Goal: Information Seeking & Learning: Understand process/instructions

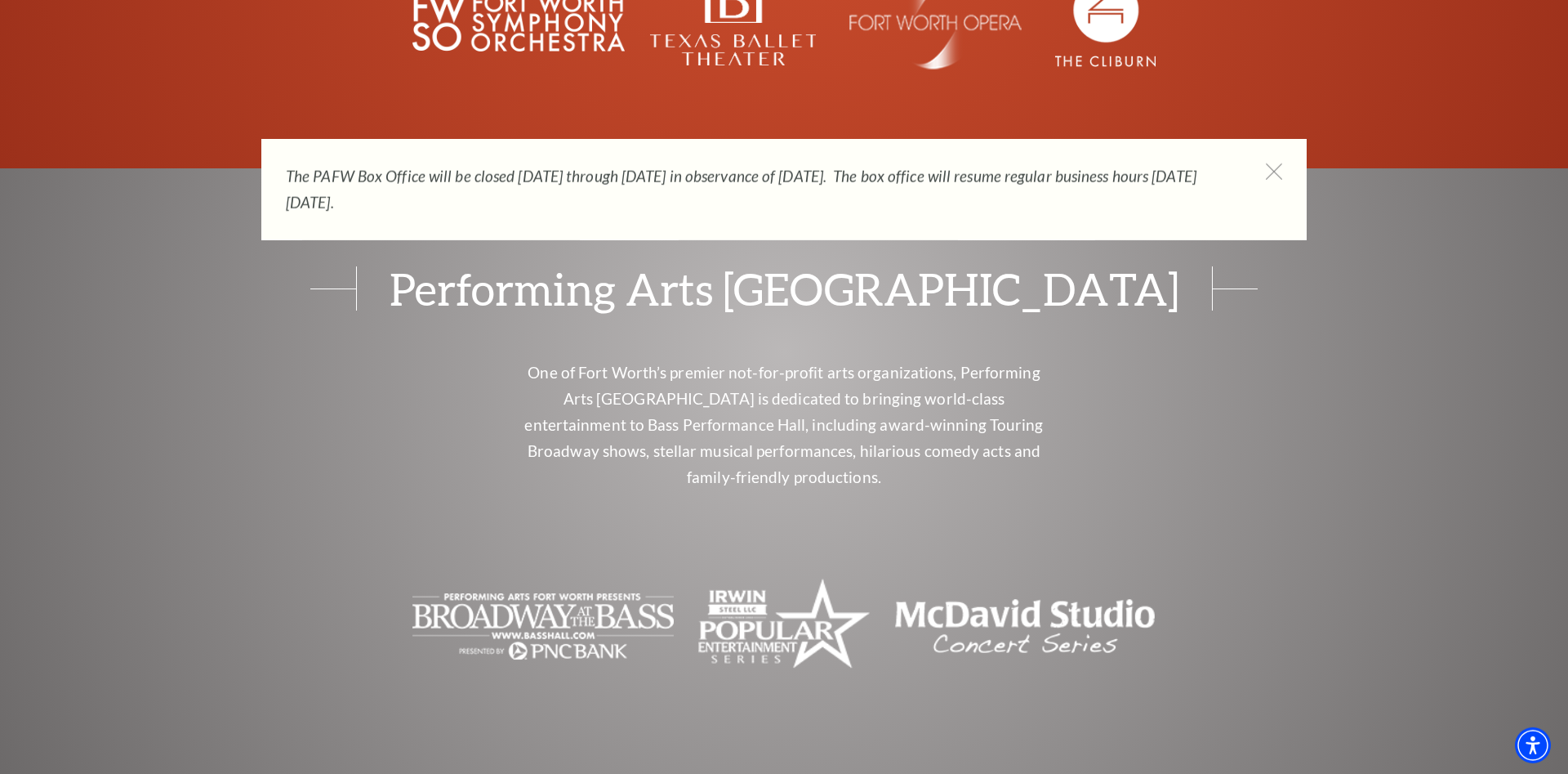
scroll to position [6571, 0]
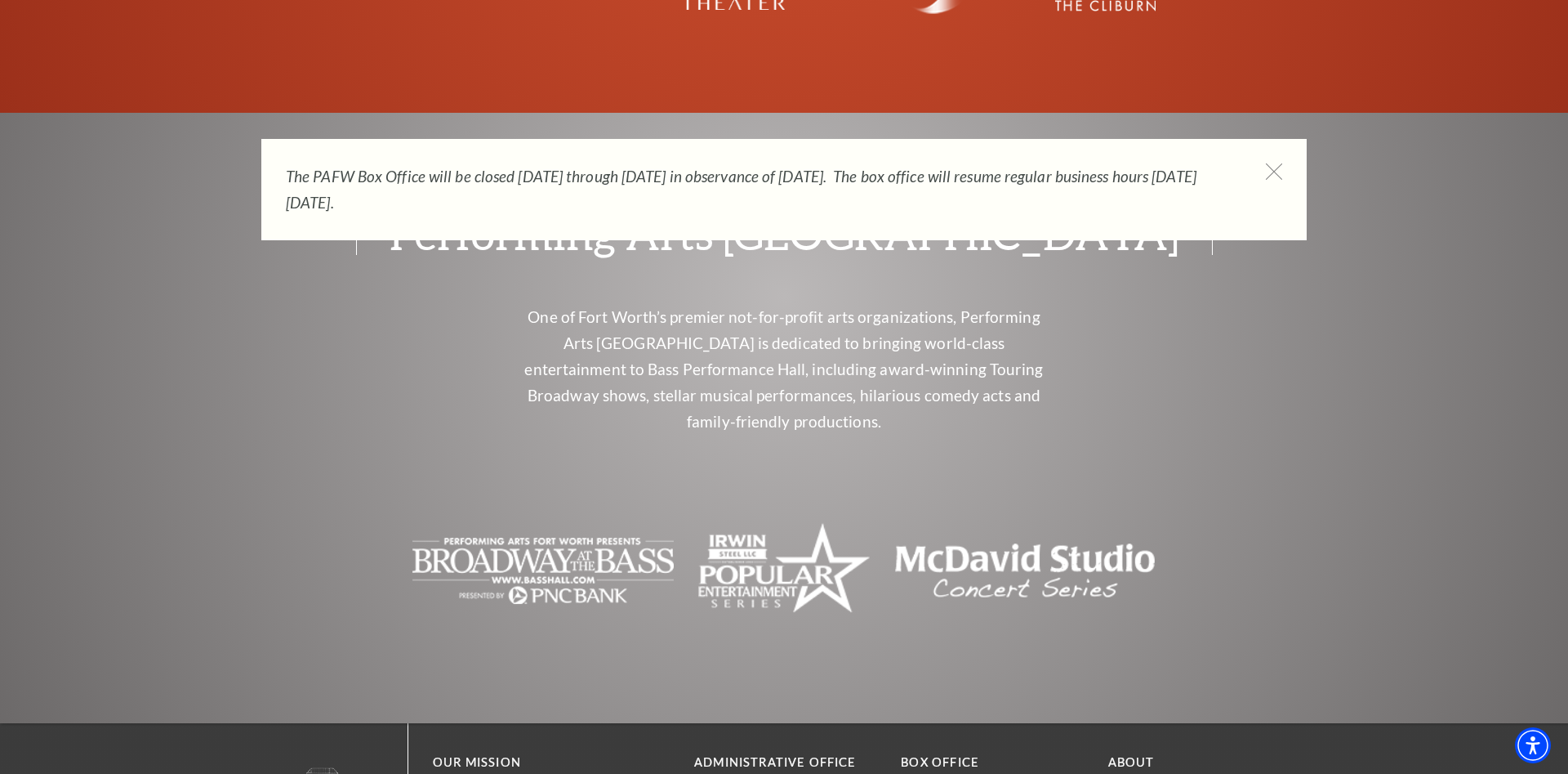
click at [1268, 164] on icon at bounding box center [1274, 171] width 20 height 20
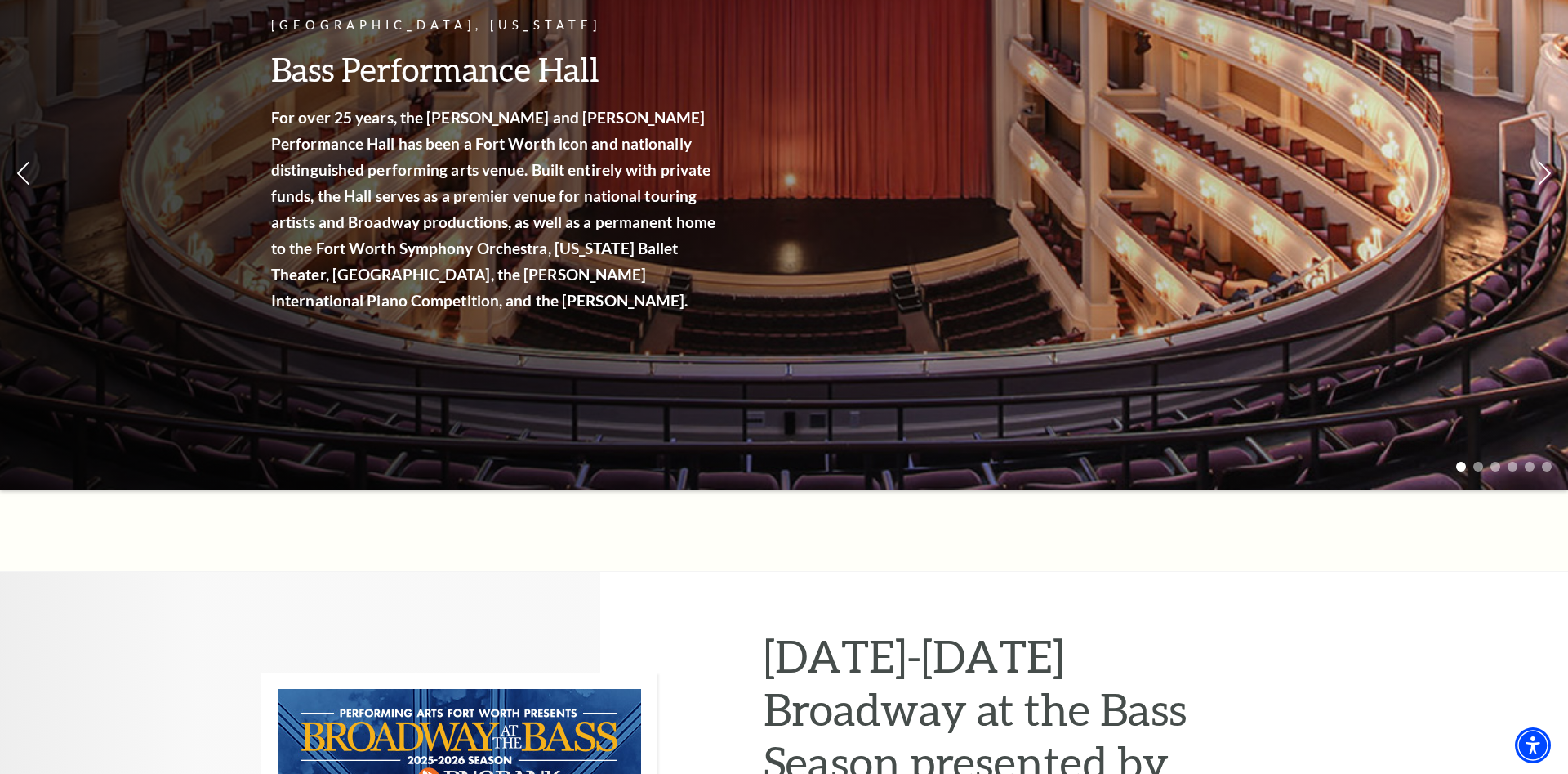
scroll to position [0, 0]
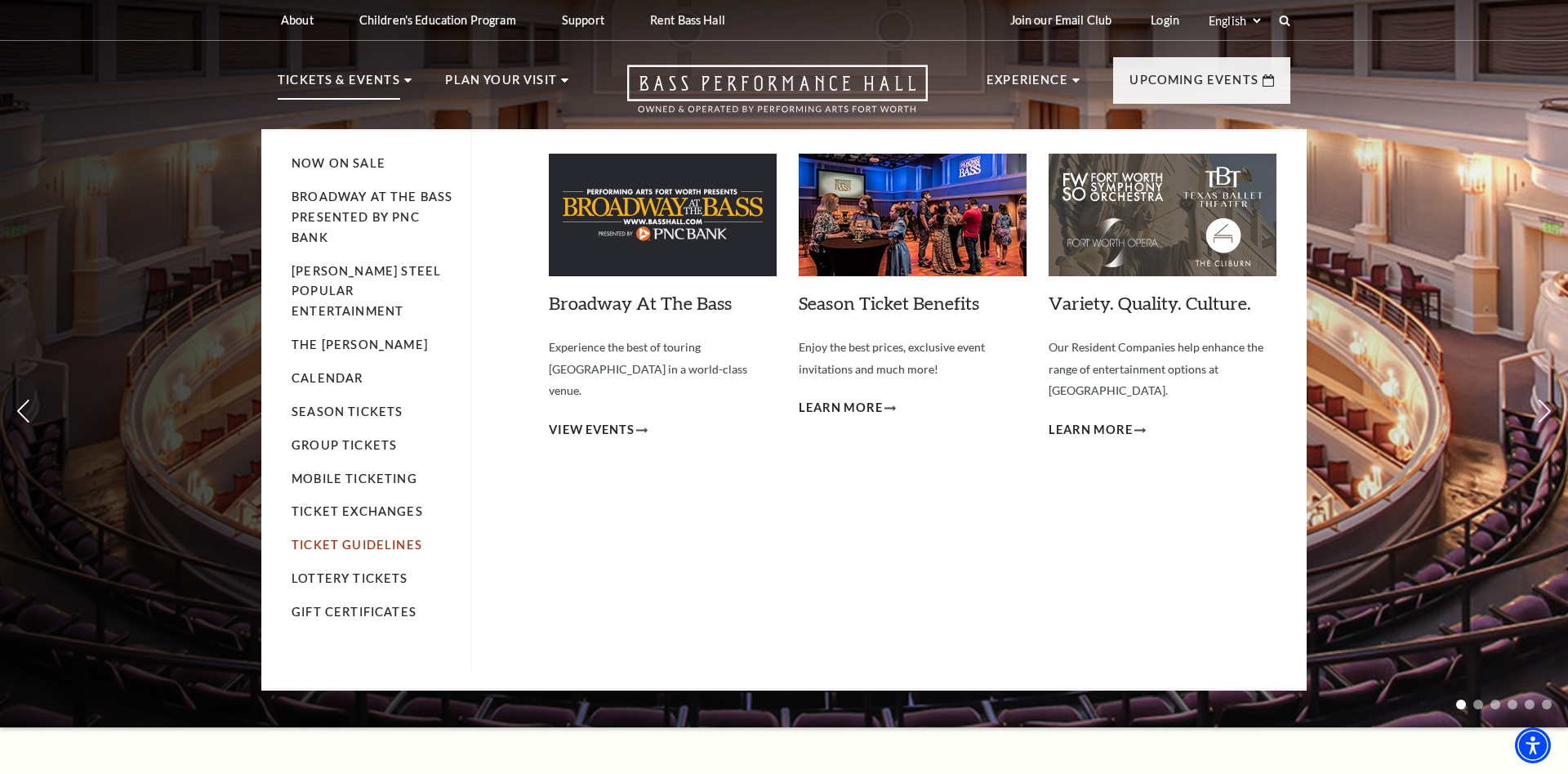
click at [391, 537] on link "Ticket Guidelines" at bounding box center [357, 544] width 131 height 13
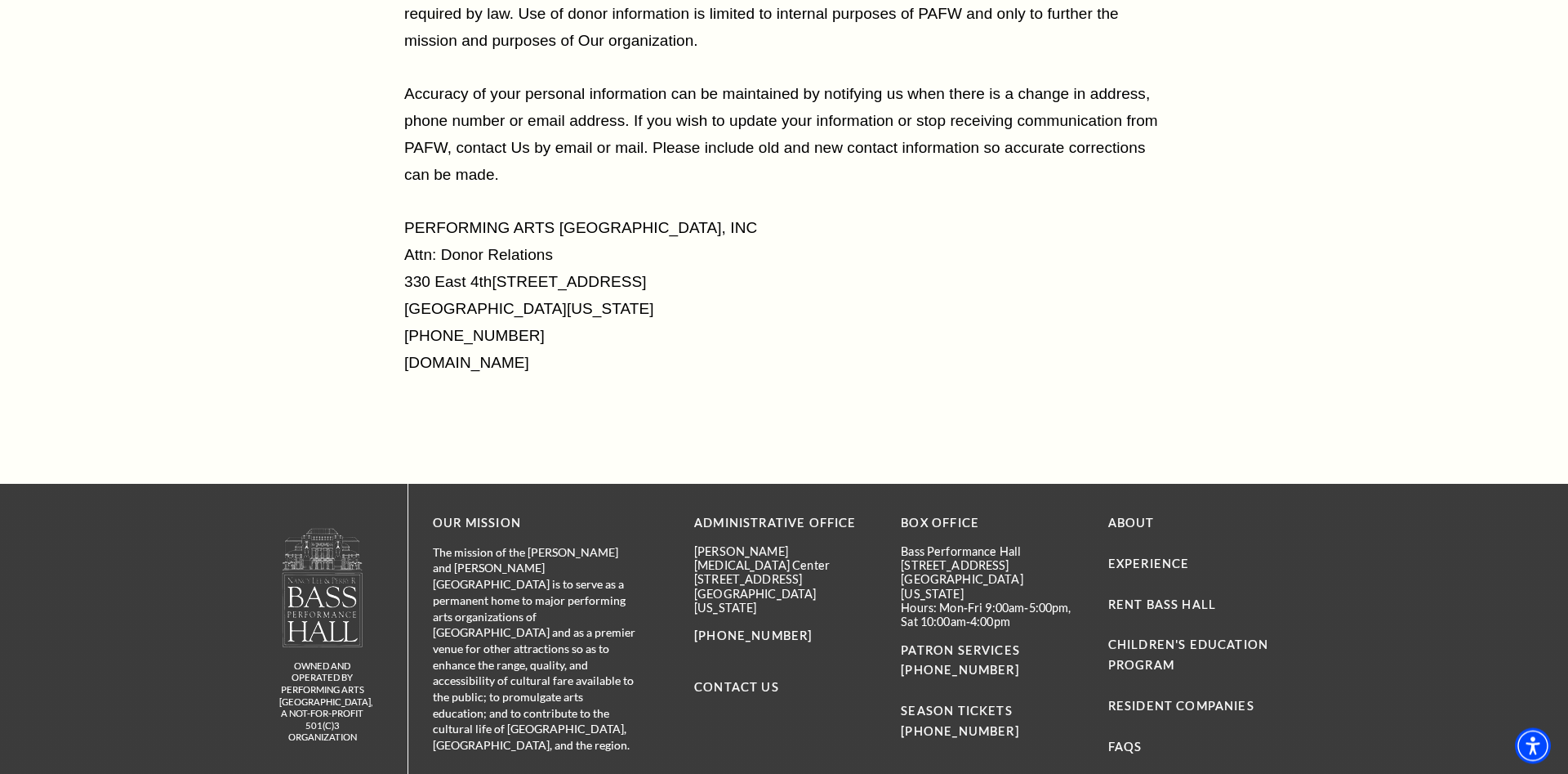
scroll to position [13221, 0]
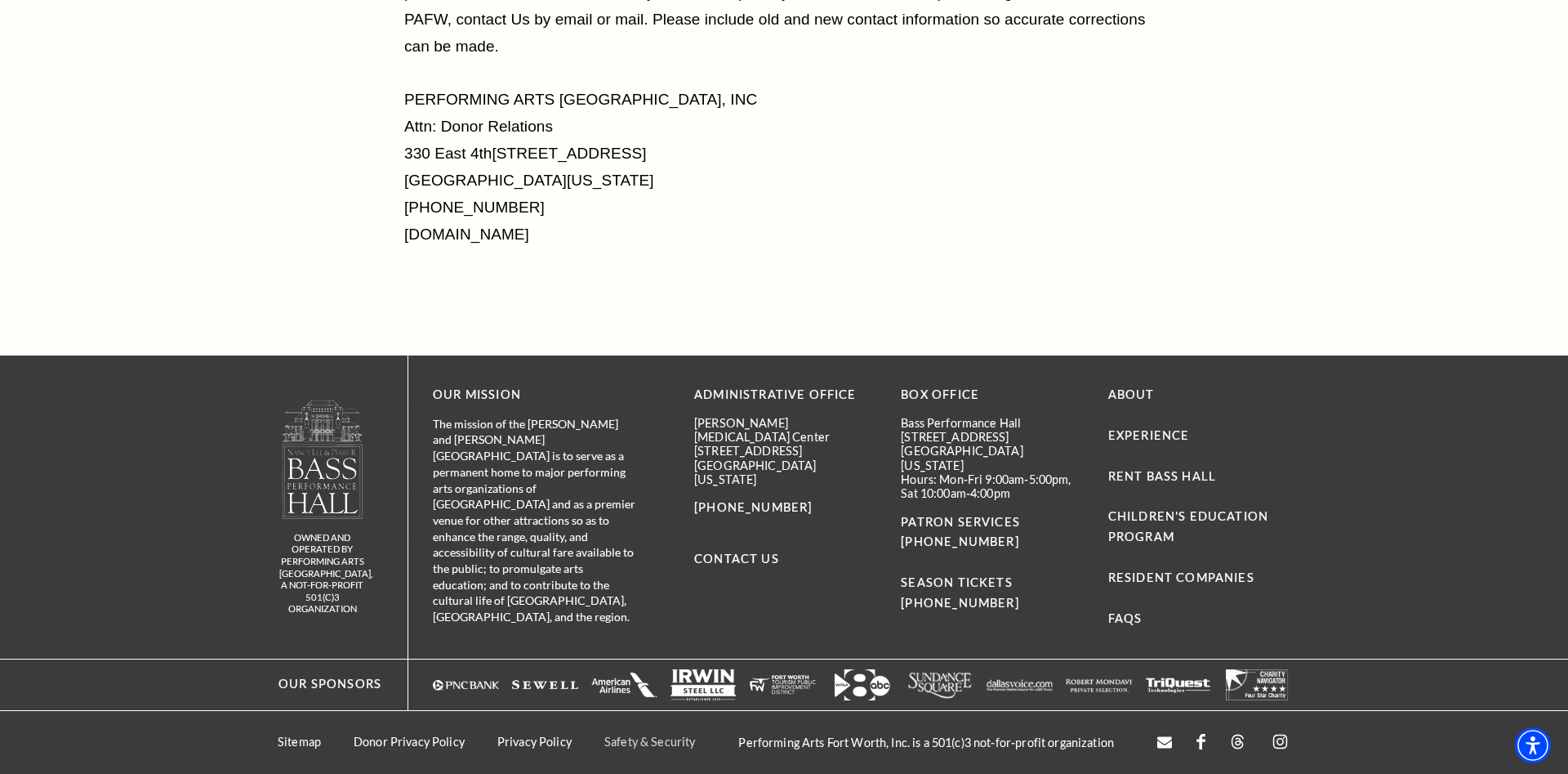
click at [658, 741] on link "Safety & Security" at bounding box center [650, 741] width 90 height 13
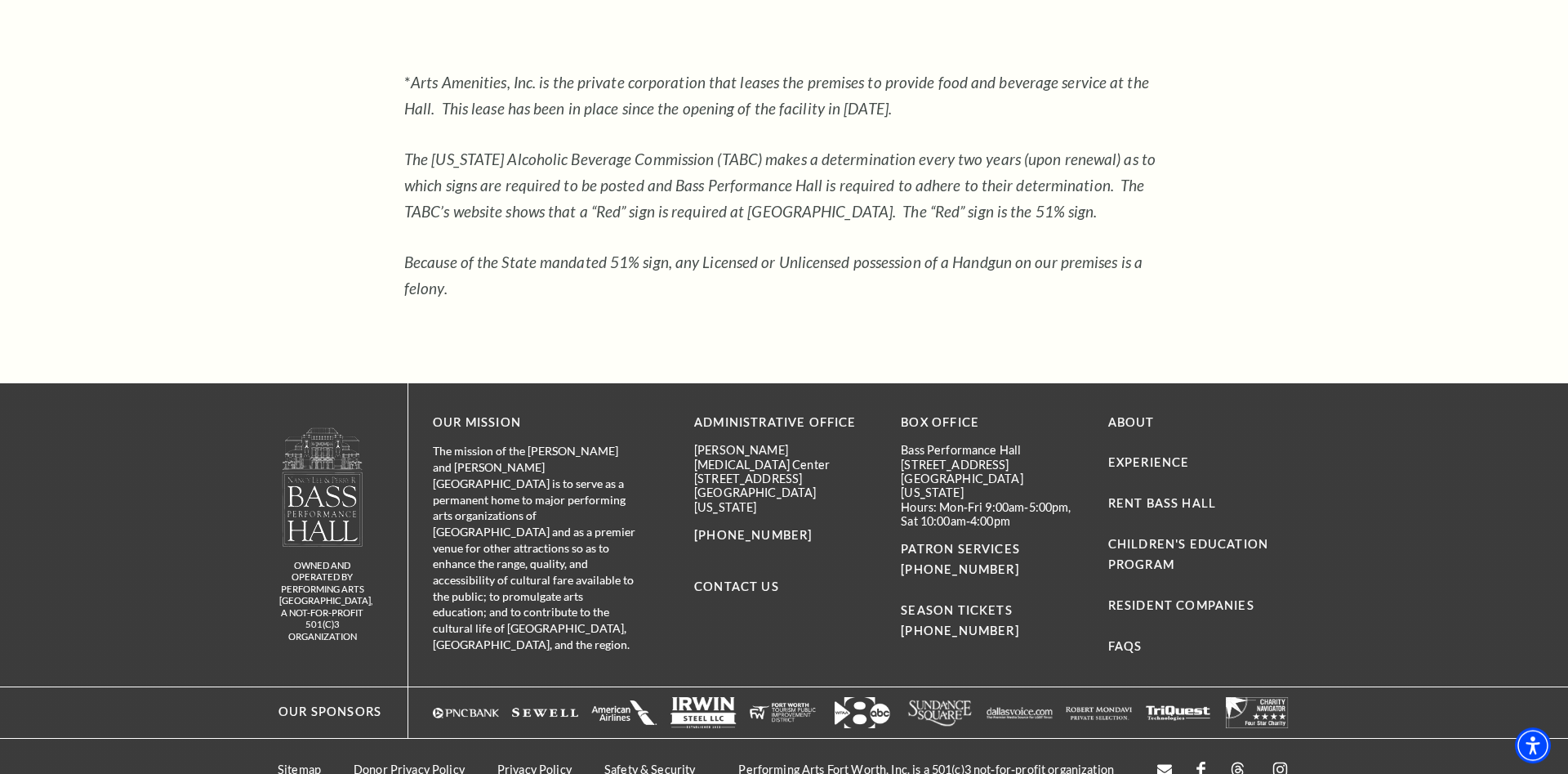
scroll to position [2201, 0]
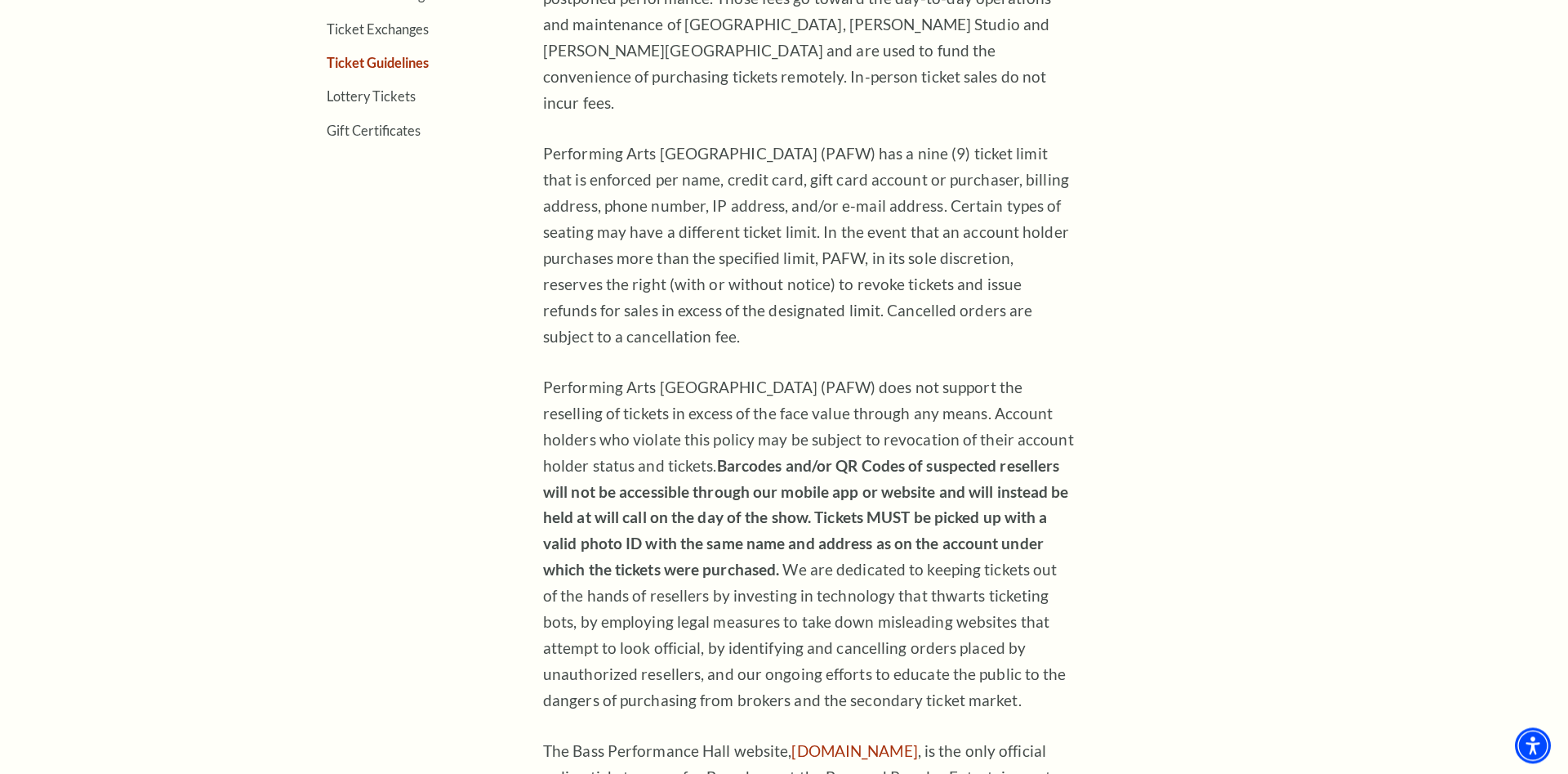
scroll to position [834, 0]
